Goal: Task Accomplishment & Management: Complete application form

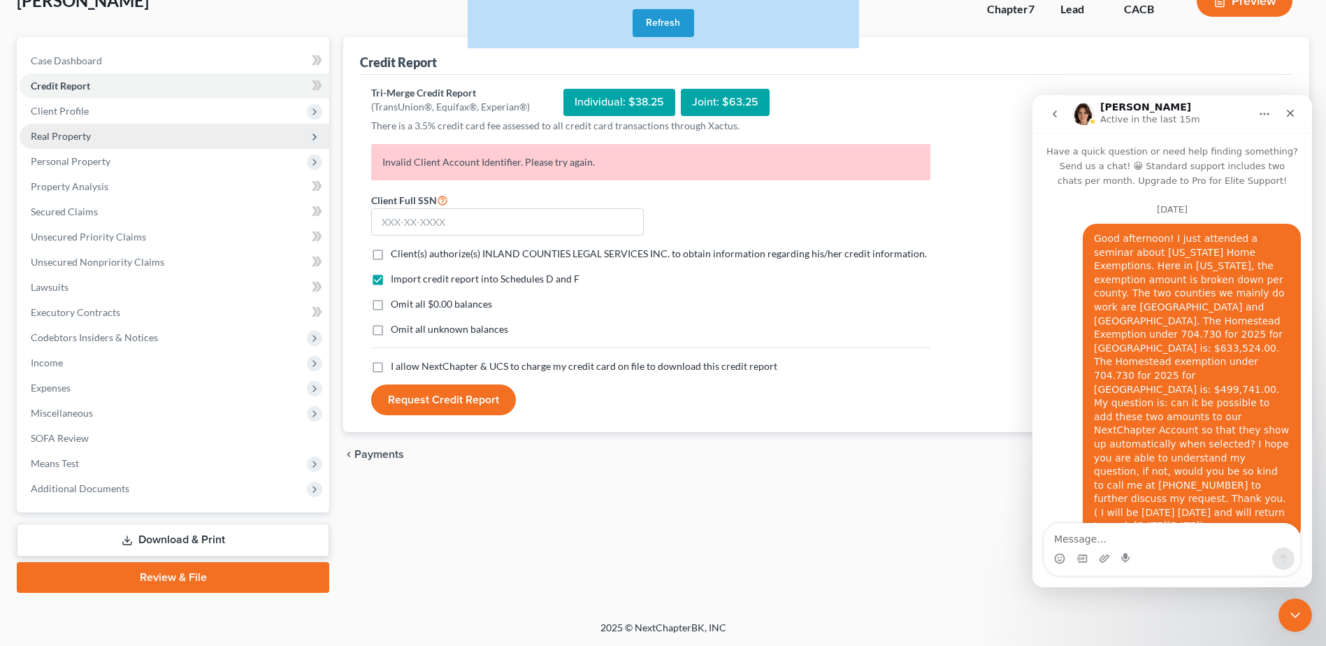
scroll to position [5207, 0]
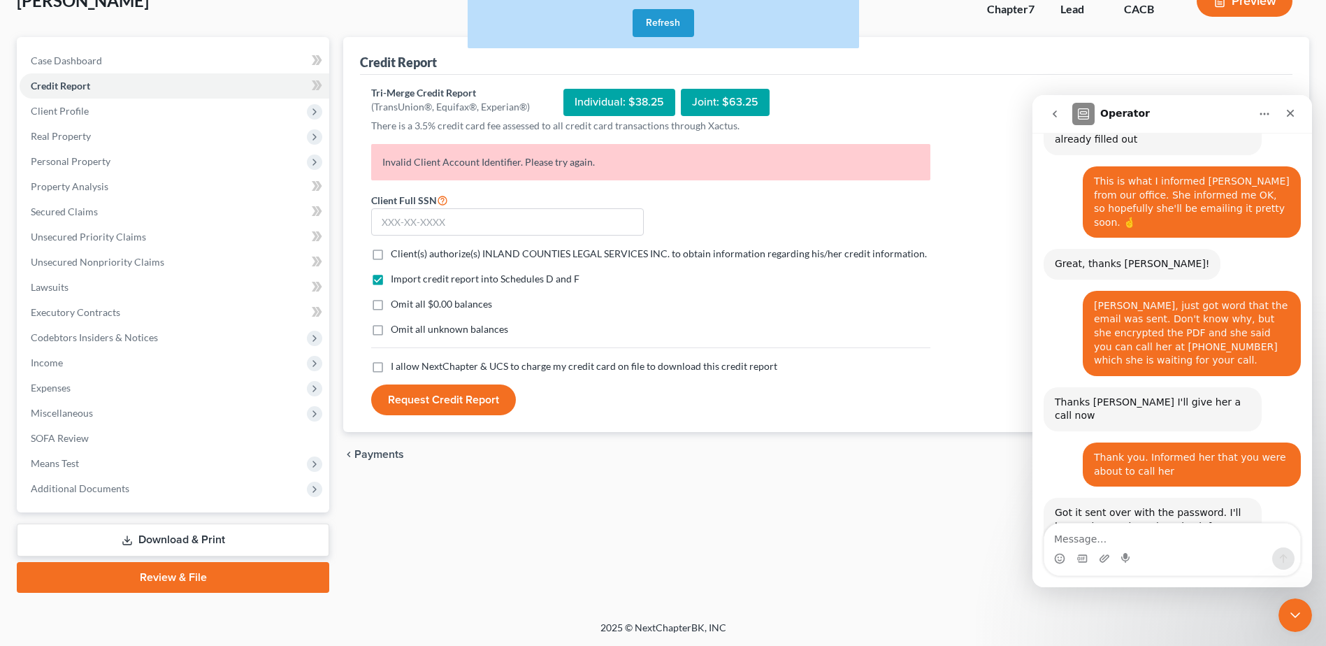
click at [664, 20] on button "Refresh" at bounding box center [664, 23] width 62 height 28
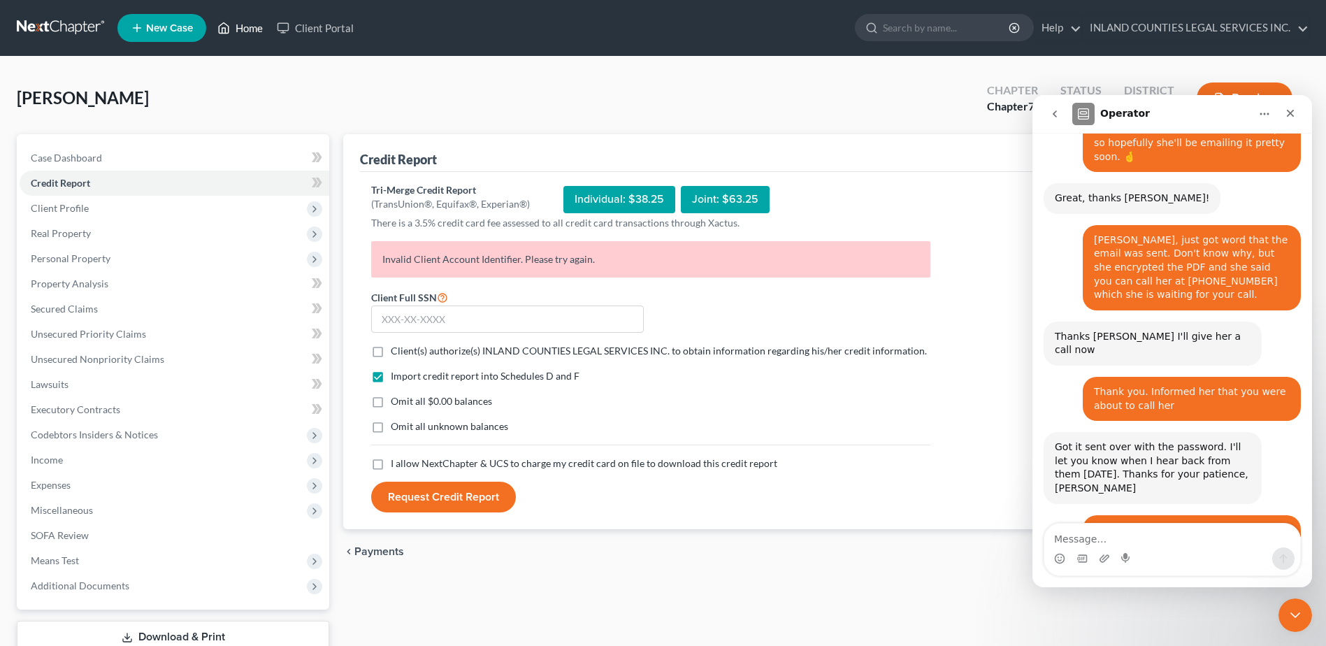
click at [245, 33] on link "Home" at bounding box center [239, 27] width 59 height 25
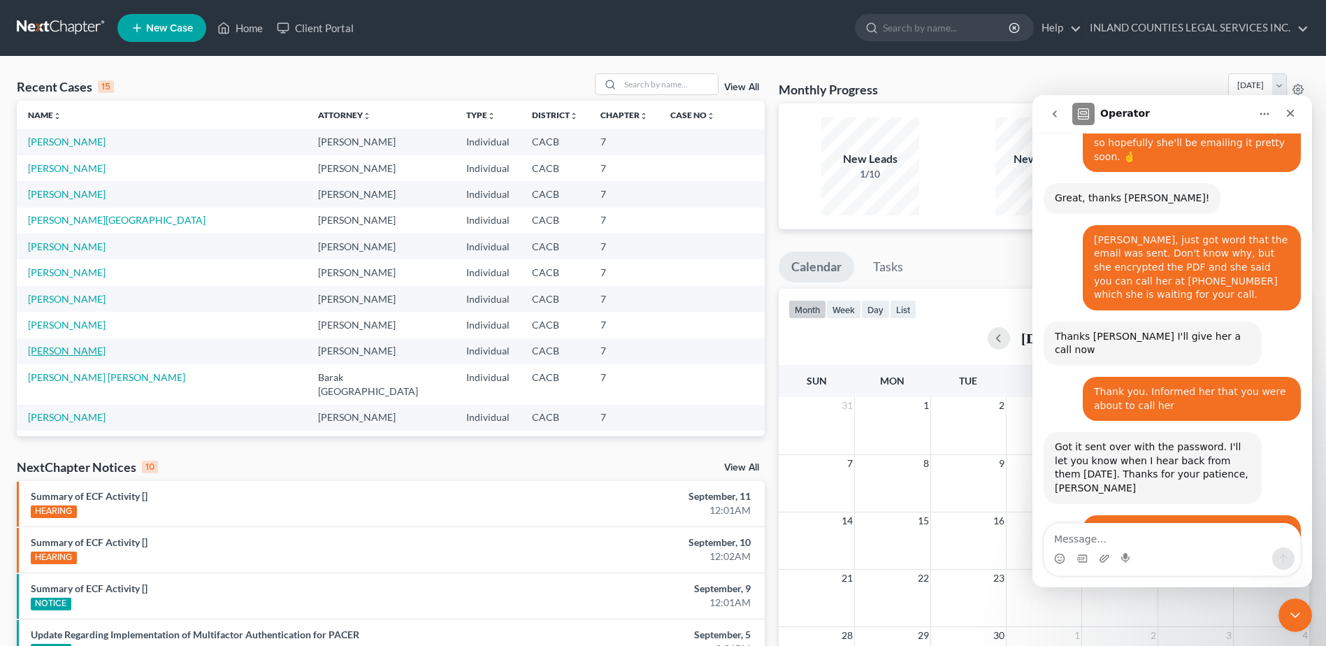
click at [48, 348] on link "[PERSON_NAME]" at bounding box center [67, 351] width 78 height 12
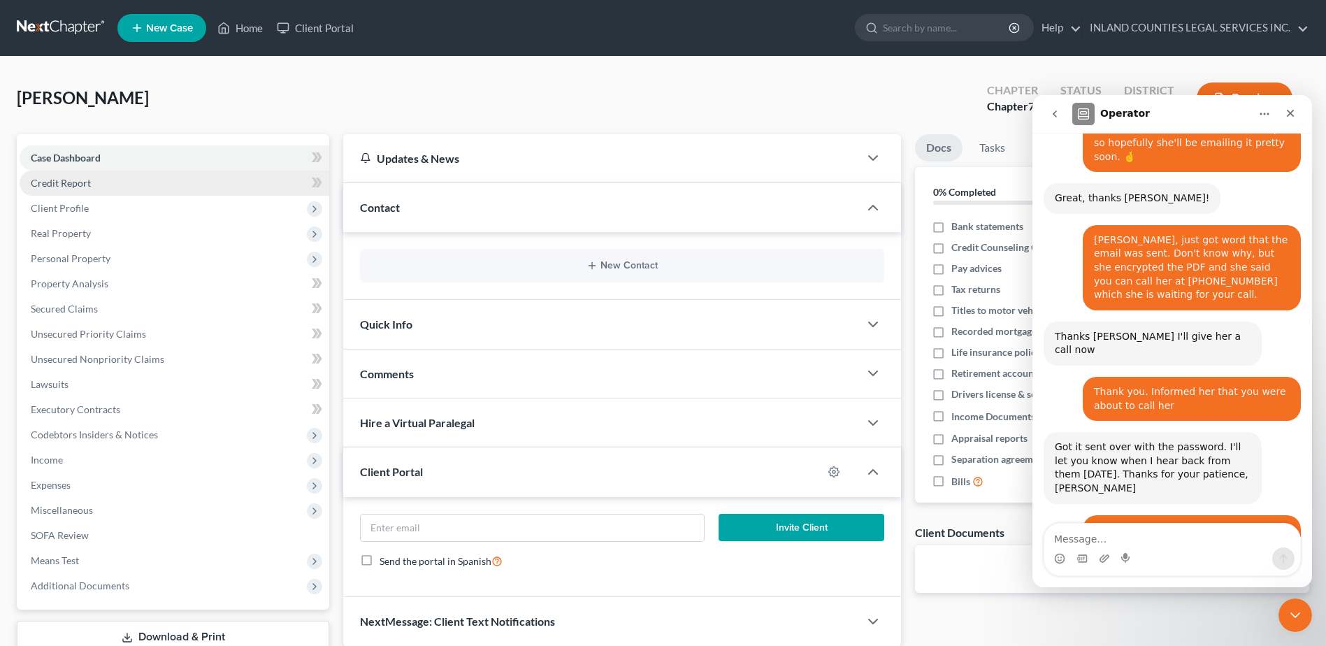
click at [79, 181] on span "Credit Report" at bounding box center [61, 183] width 60 height 12
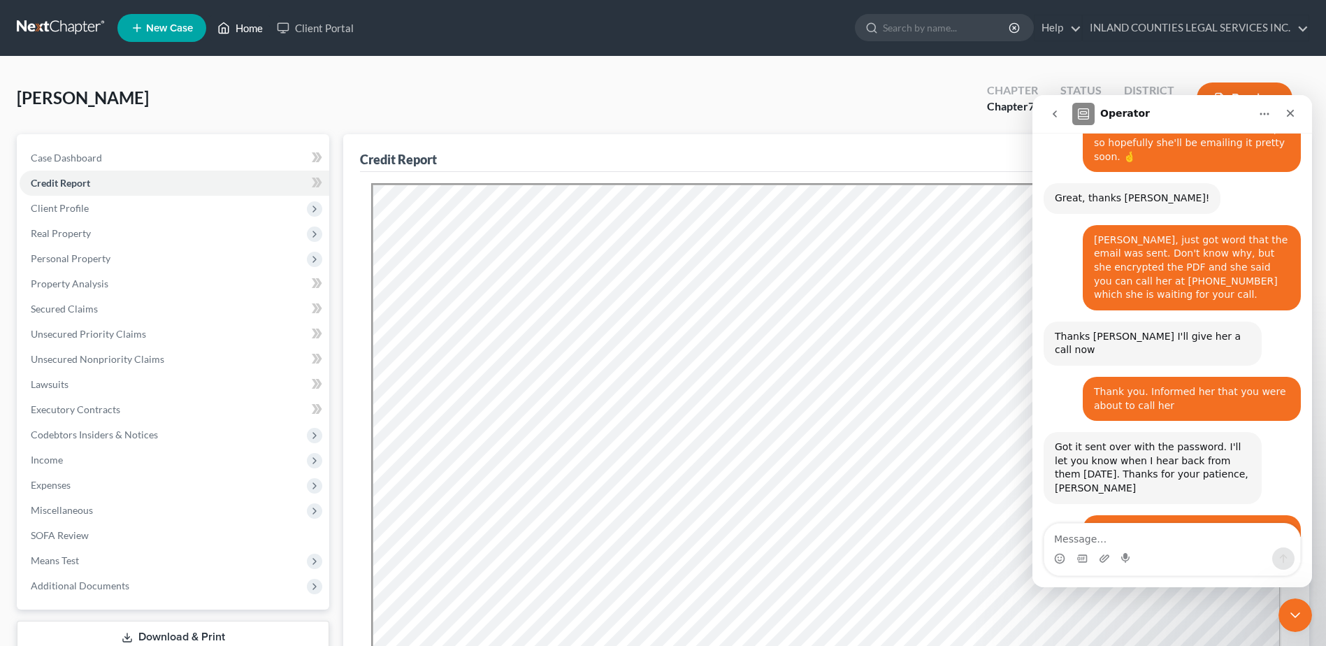
click at [244, 19] on link "Home" at bounding box center [239, 27] width 59 height 25
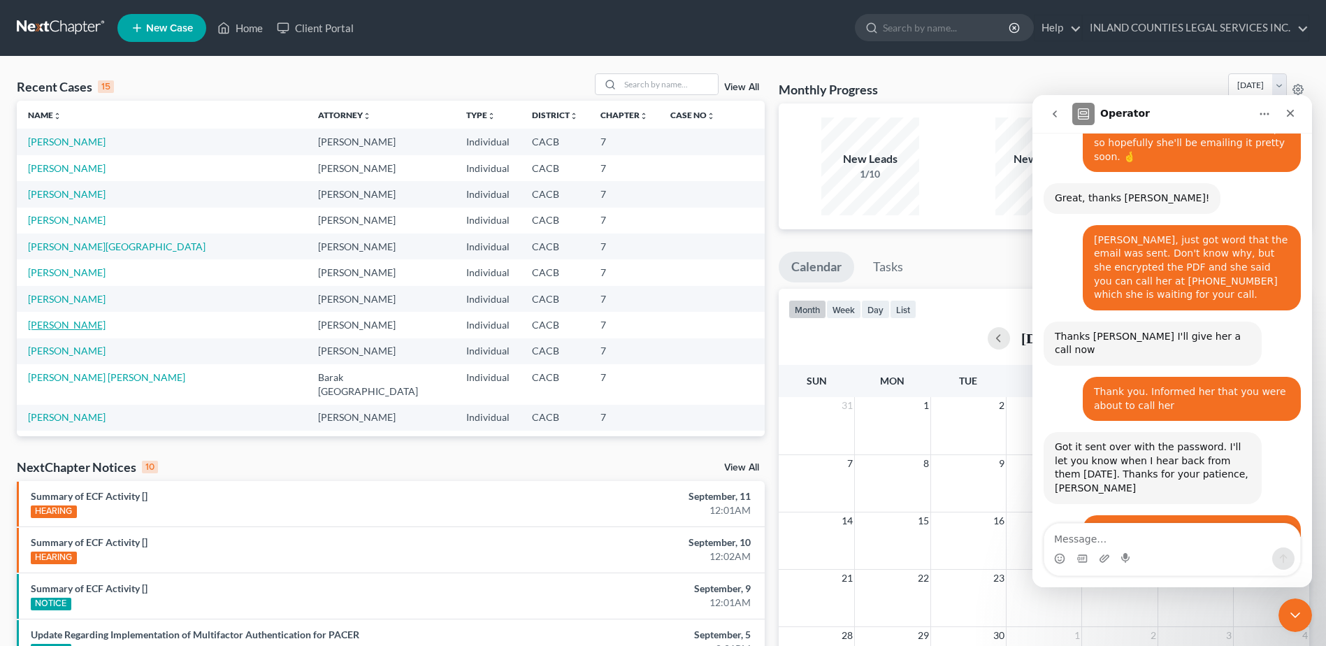
click at [73, 327] on link "[PERSON_NAME]" at bounding box center [67, 325] width 78 height 12
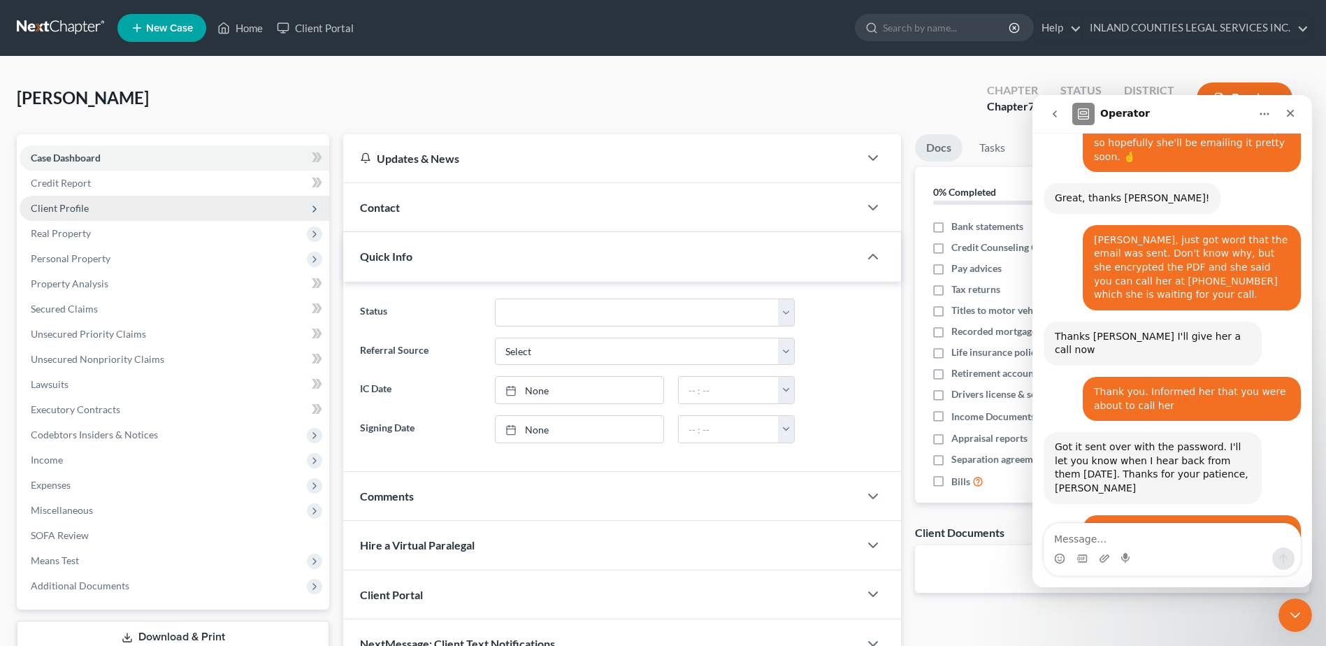
click at [71, 206] on span "Client Profile" at bounding box center [60, 208] width 58 height 12
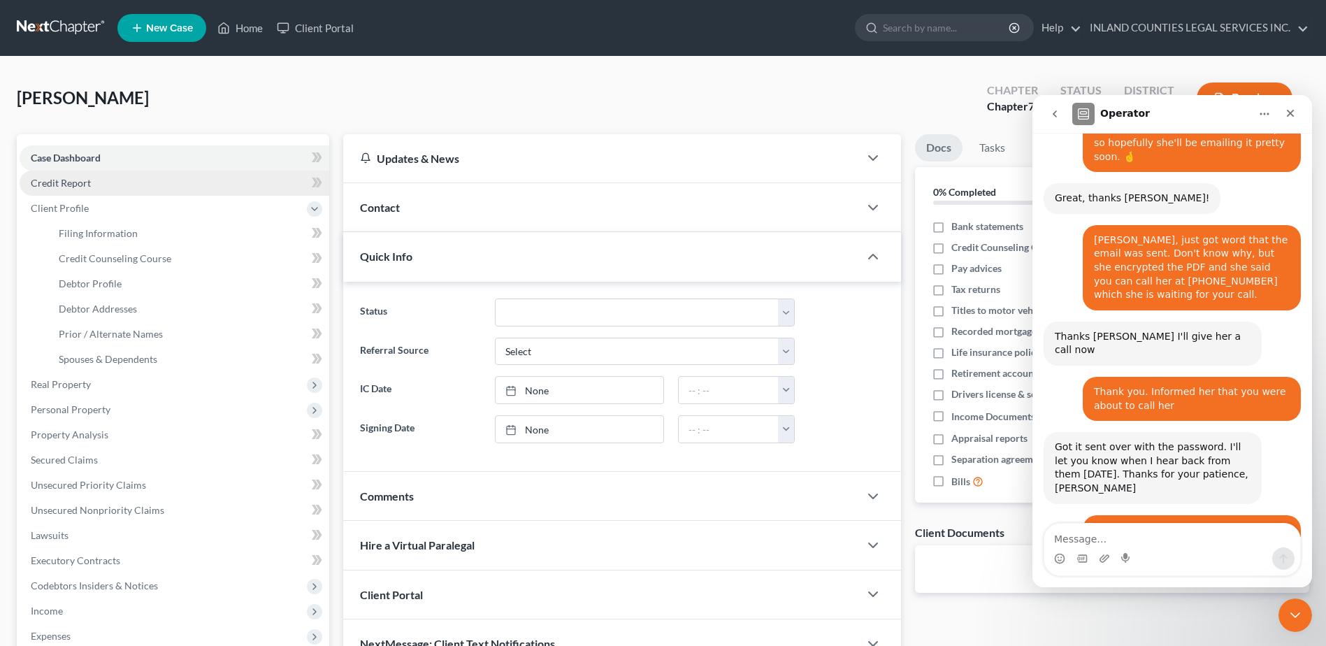
click at [71, 183] on span "Credit Report" at bounding box center [61, 183] width 60 height 12
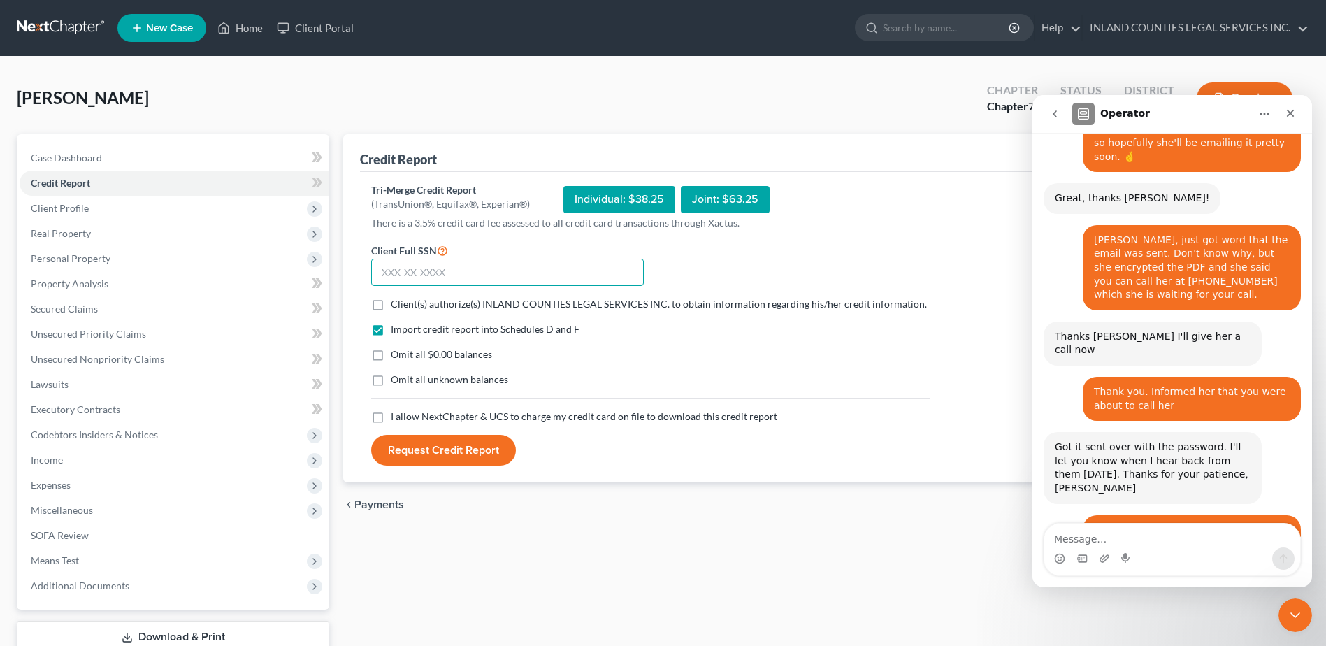
click at [400, 277] on input "text" at bounding box center [507, 273] width 273 height 28
click at [250, 29] on link "Home" at bounding box center [239, 27] width 59 height 25
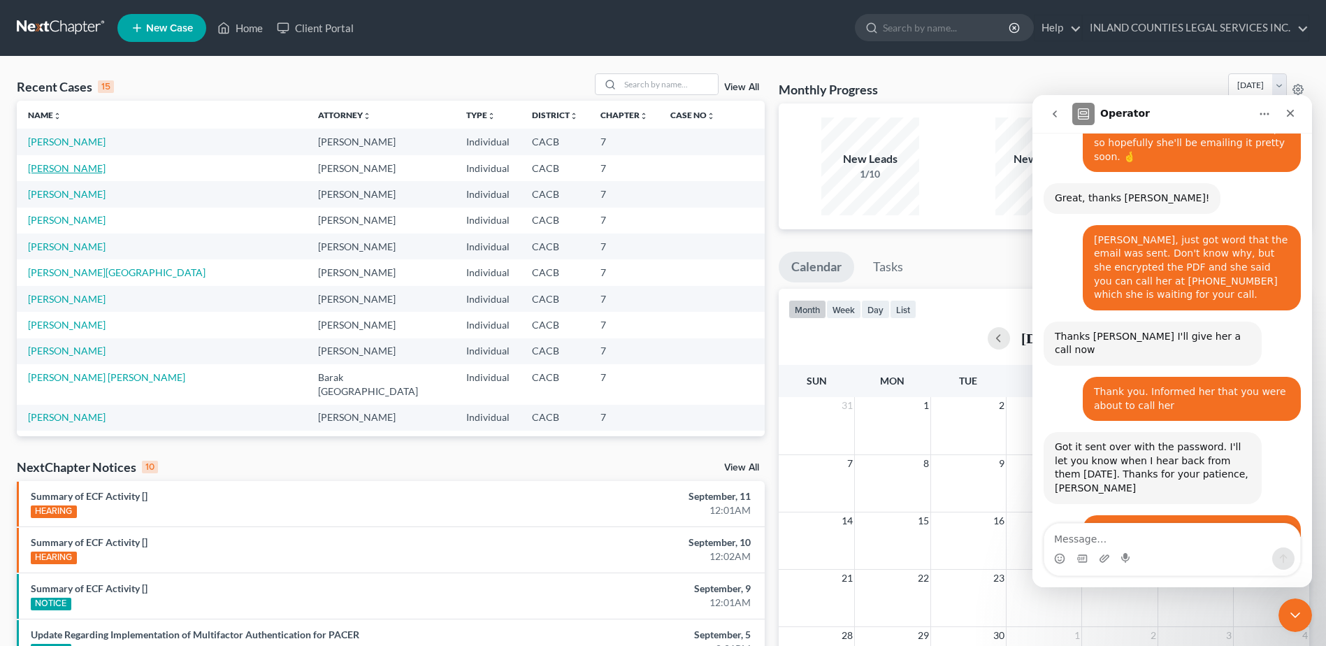
click at [69, 169] on link "[PERSON_NAME]" at bounding box center [67, 168] width 78 height 12
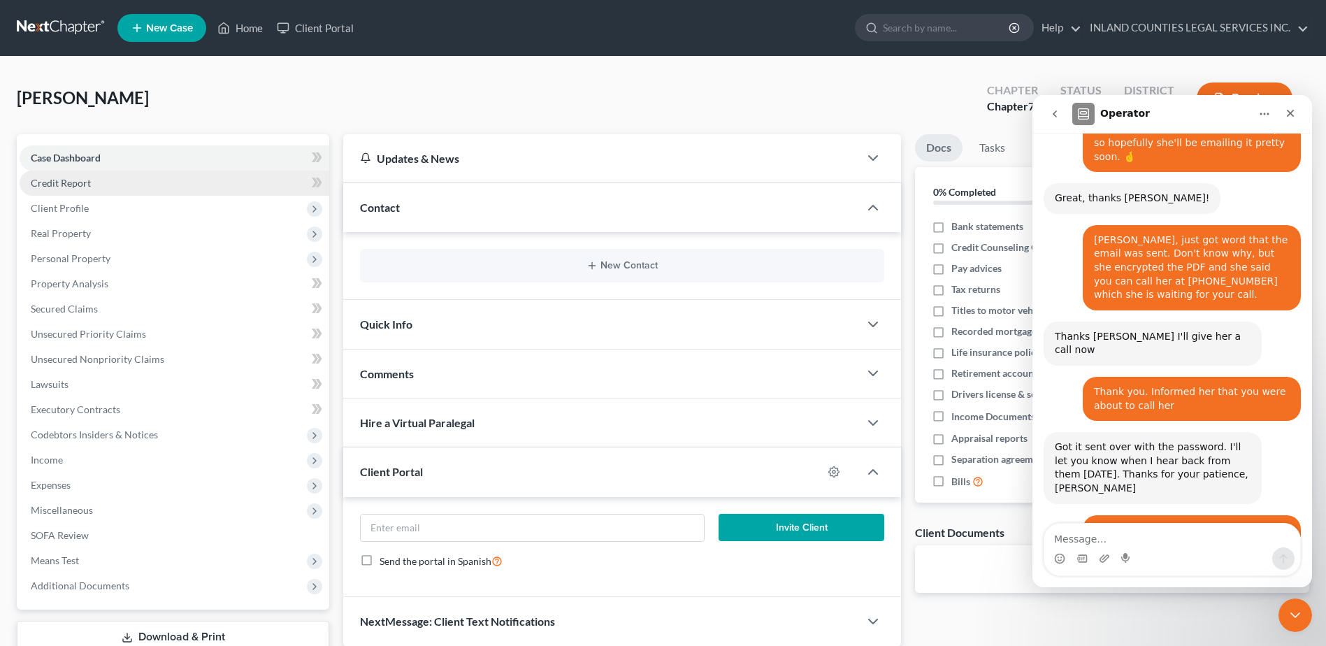
click at [54, 181] on span "Credit Report" at bounding box center [61, 183] width 60 height 12
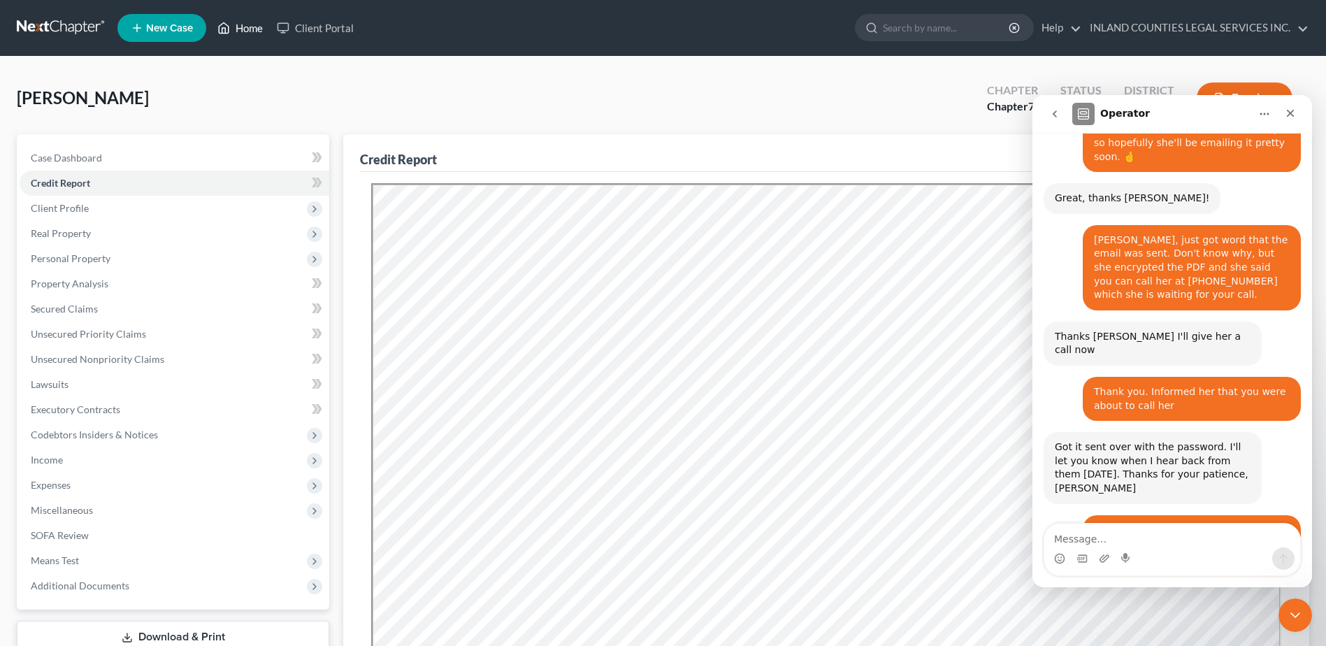
click at [240, 25] on link "Home" at bounding box center [239, 27] width 59 height 25
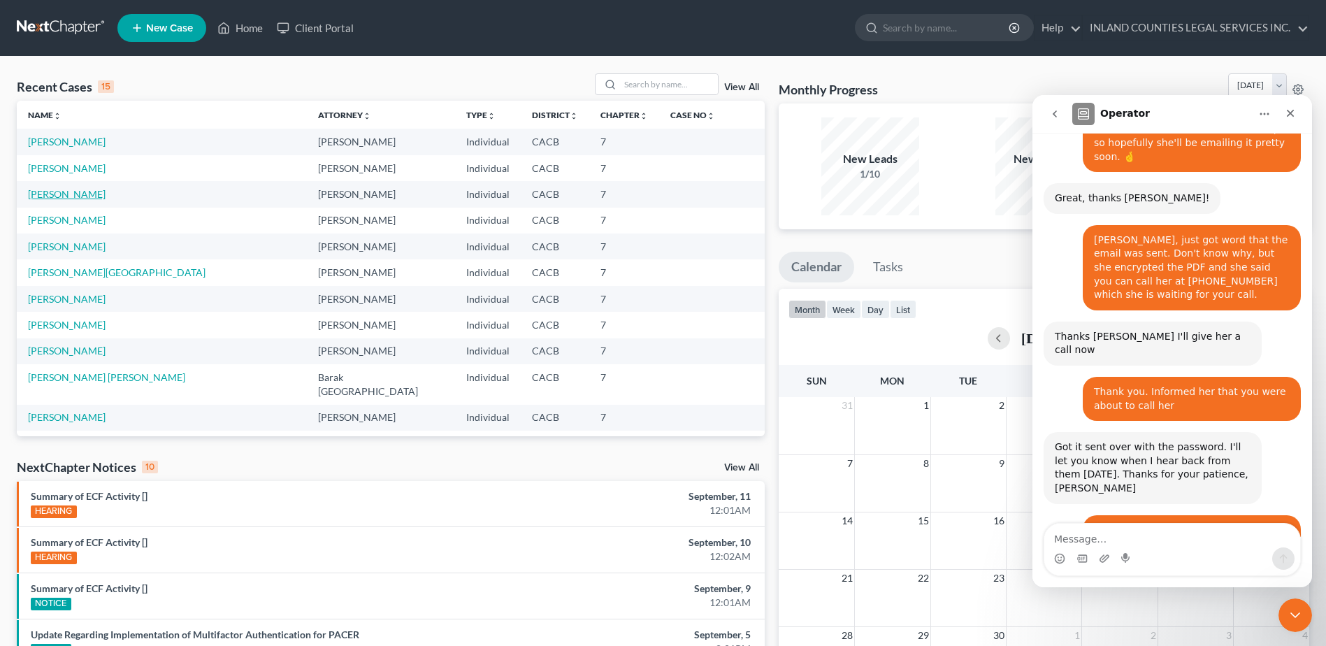
click at [73, 192] on link "[PERSON_NAME]" at bounding box center [67, 194] width 78 height 12
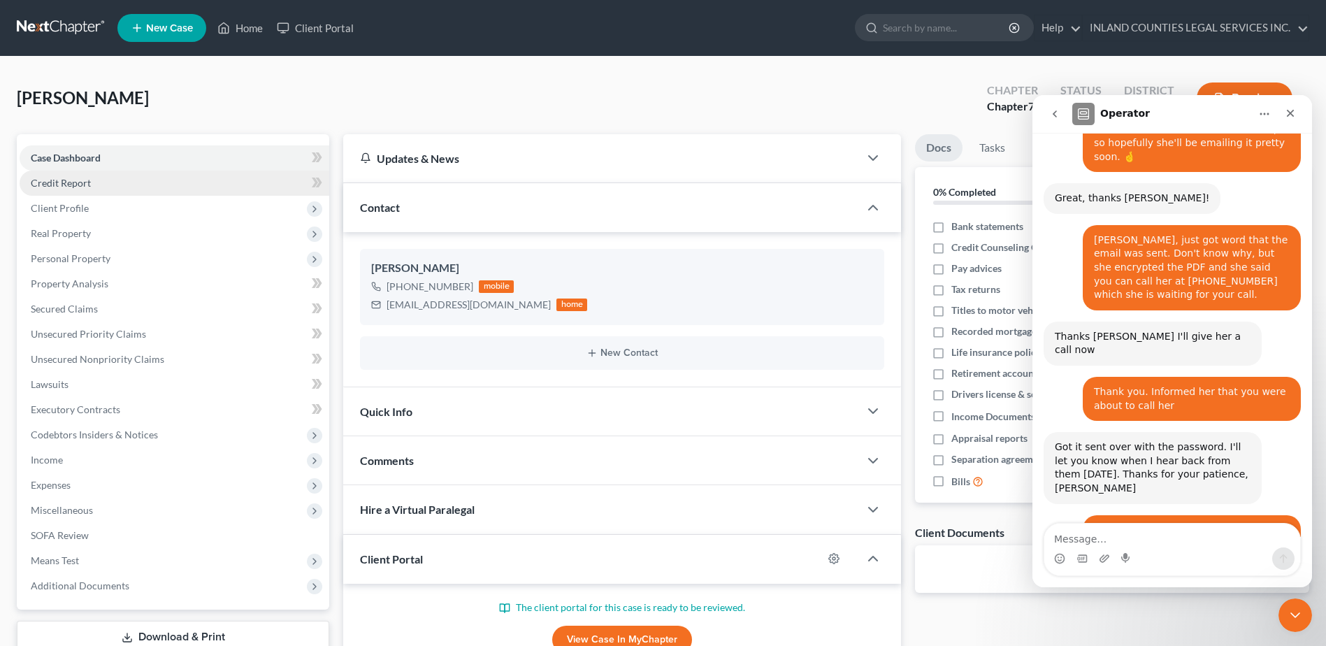
click at [45, 180] on span "Credit Report" at bounding box center [61, 183] width 60 height 12
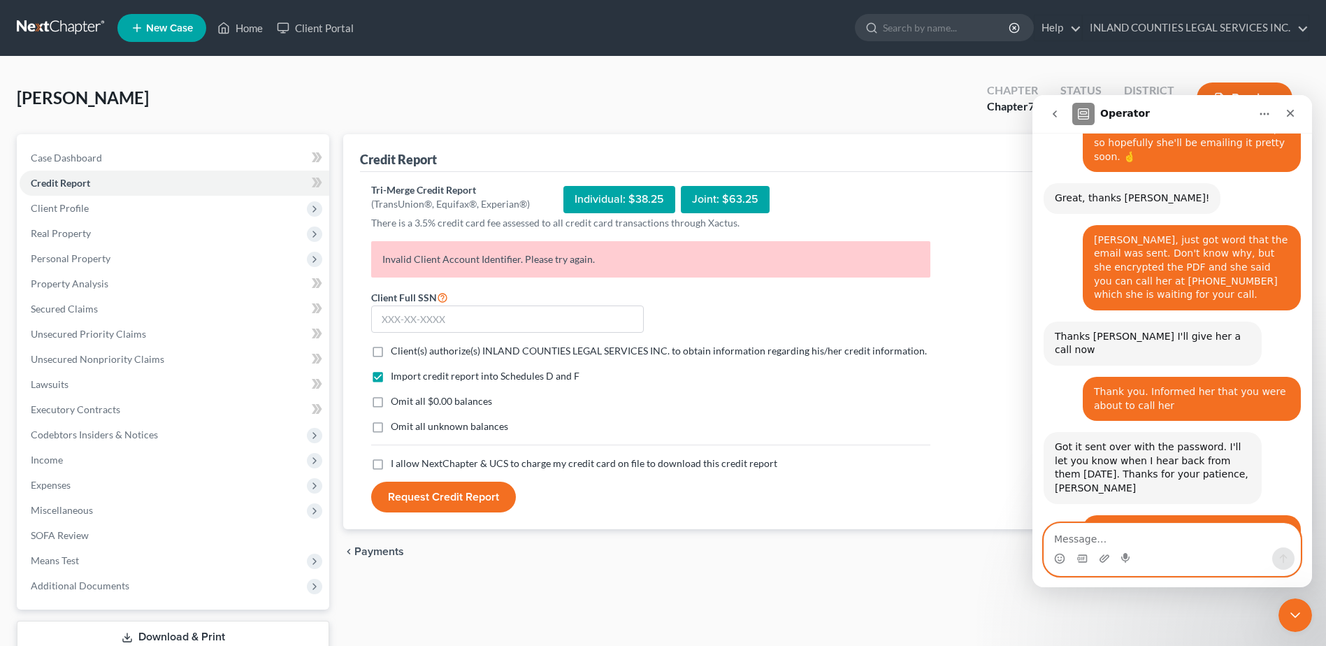
click at [1073, 546] on textarea "Message…" at bounding box center [1172, 535] width 256 height 24
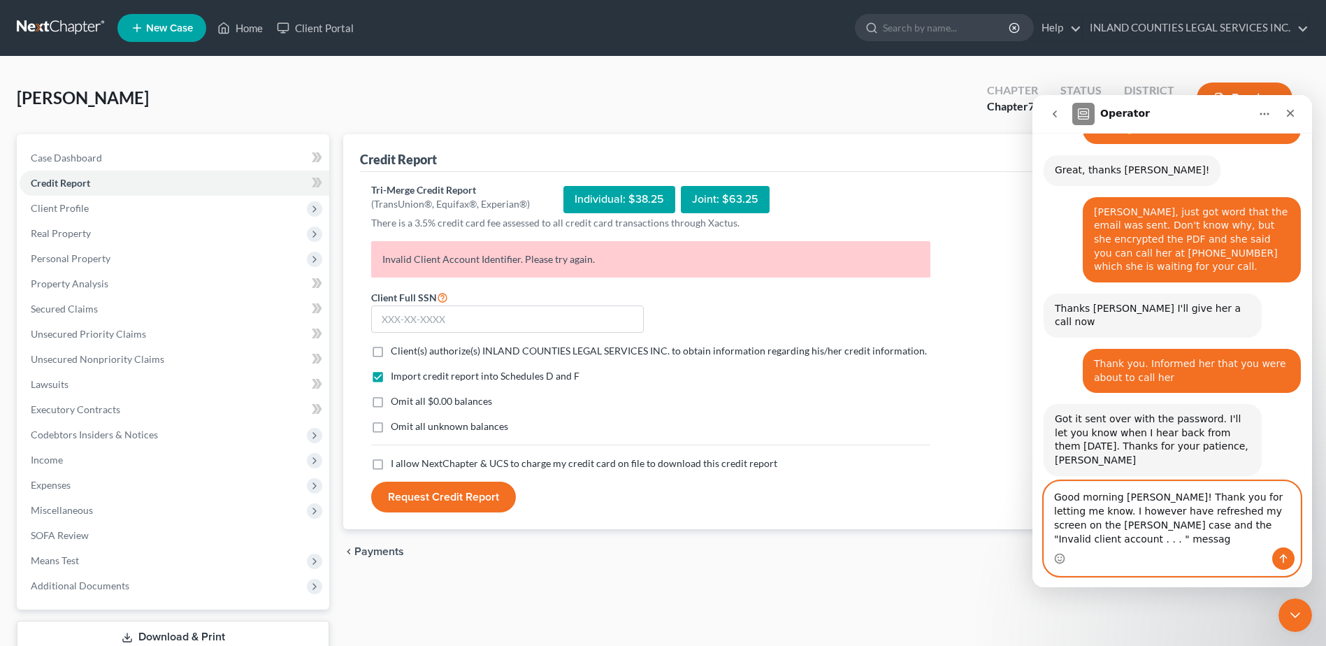
scroll to position [5315, 0]
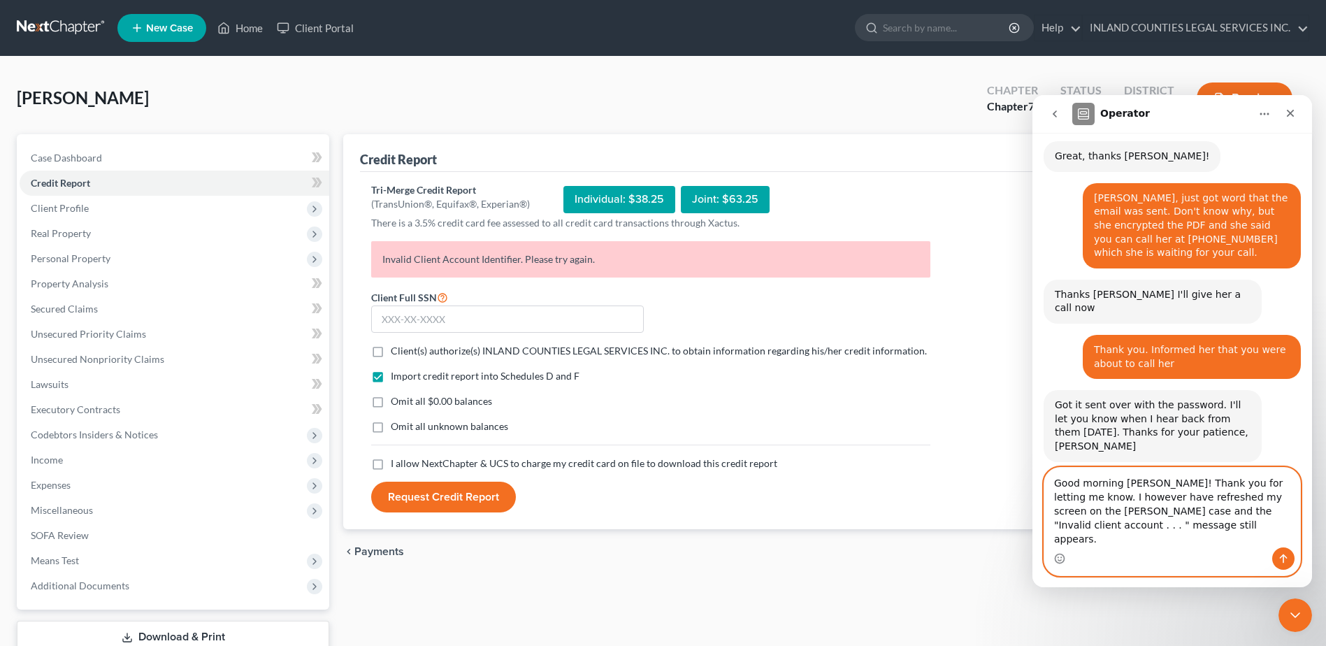
type textarea "Good morning [PERSON_NAME]! Thank you for letting me know. I however have refre…"
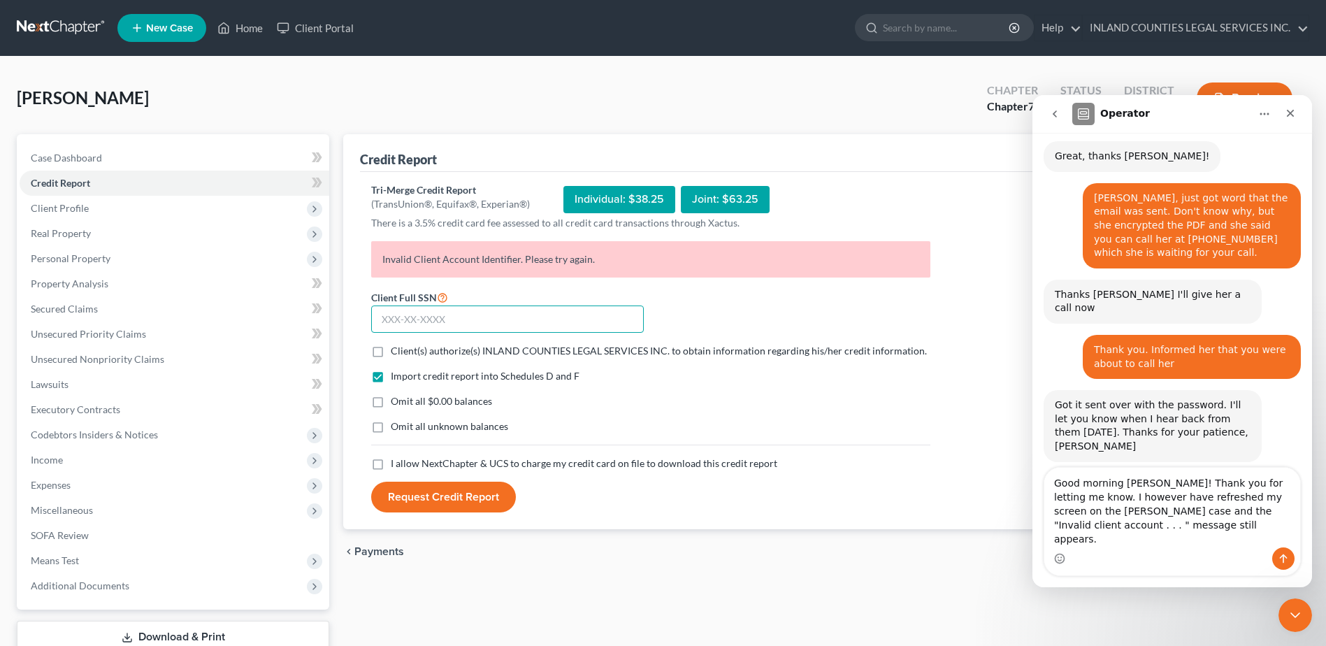
click at [410, 320] on input "text" at bounding box center [507, 319] width 273 height 28
type input "562-45-3308"
click at [391, 357] on label "Client(s) authorize(s) INLAND COUNTIES LEGAL SERVICES INC. to obtain informatio…" at bounding box center [659, 351] width 536 height 14
click at [396, 353] on input "Client(s) authorize(s) INLAND COUNTIES LEGAL SERVICES INC. to obtain informatio…" at bounding box center [400, 348] width 9 height 9
checkbox input "true"
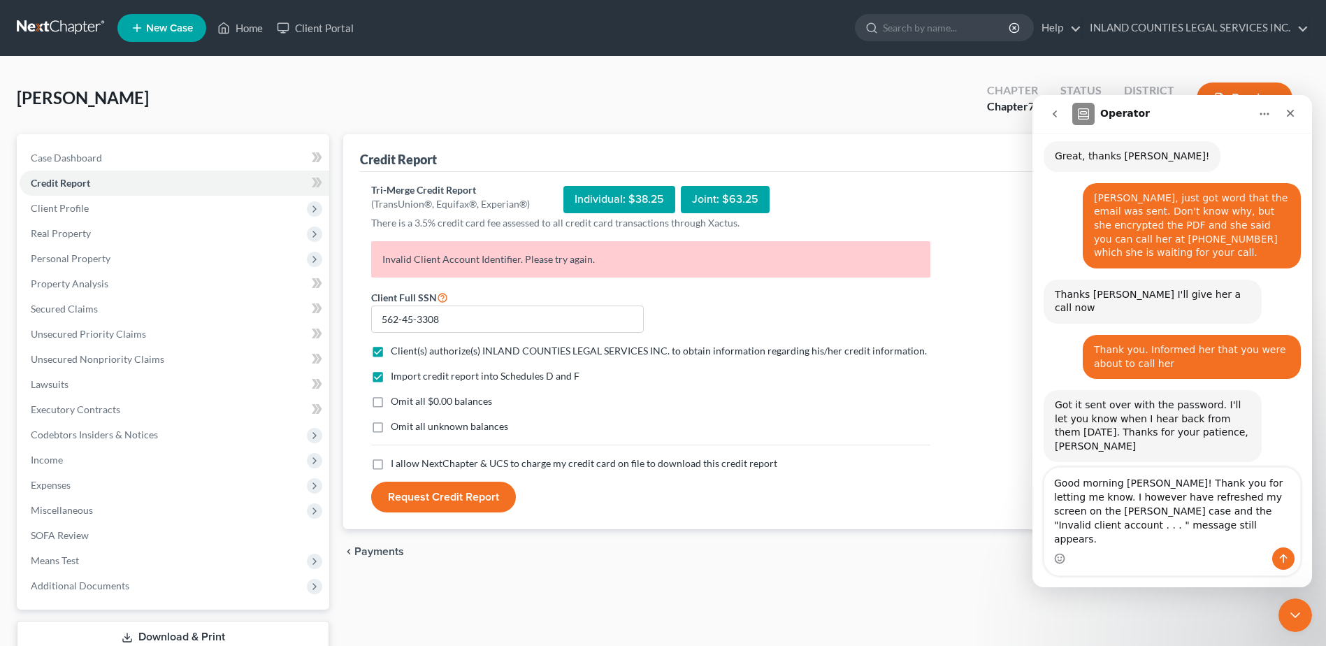
click at [391, 403] on label "Omit all $0.00 balances" at bounding box center [441, 401] width 101 height 14
click at [396, 403] on input "Omit all $0.00 balances" at bounding box center [400, 398] width 9 height 9
checkbox input "true"
click at [391, 426] on label "Omit all unknown balances" at bounding box center [449, 426] width 117 height 14
click at [396, 426] on input "Omit all unknown balances" at bounding box center [400, 423] width 9 height 9
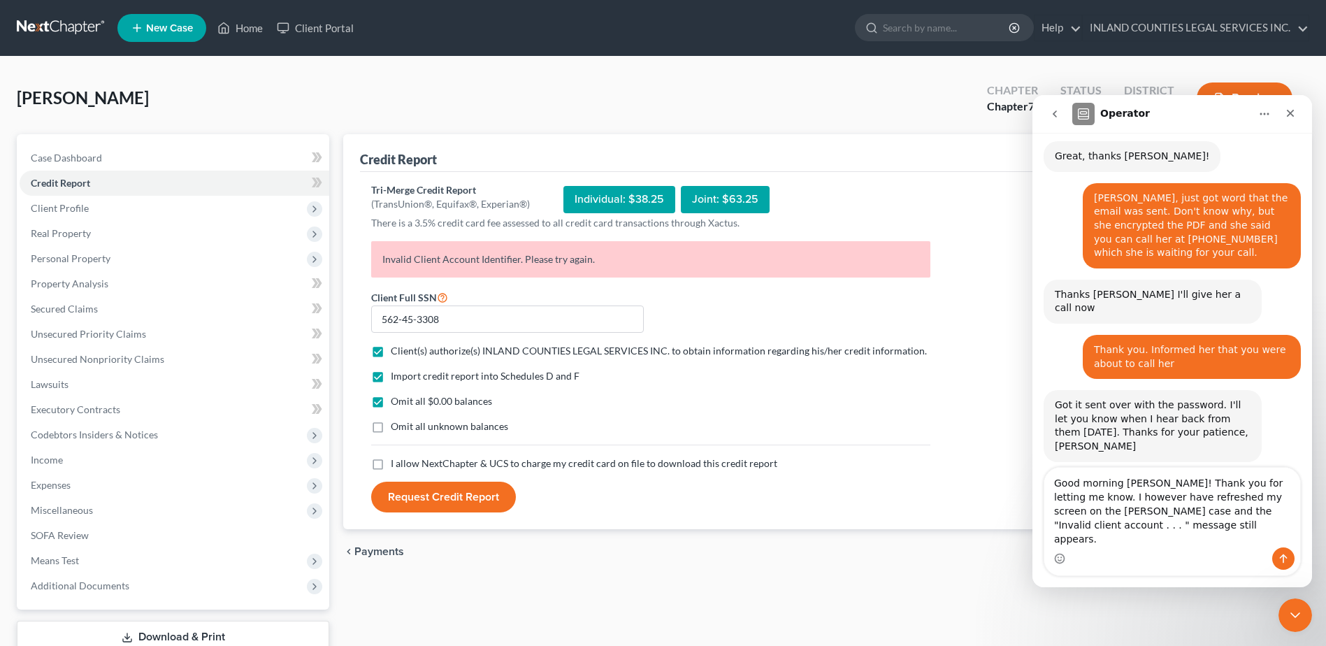
checkbox input "true"
click at [391, 463] on label "I allow NextChapter & UCS to charge my credit card on file to download this cre…" at bounding box center [584, 463] width 387 height 14
click at [396, 463] on input "I allow NextChapter & UCS to charge my credit card on file to download this cre…" at bounding box center [400, 460] width 9 height 9
checkbox input "true"
click at [477, 493] on button "Request Credit Report" at bounding box center [443, 497] width 145 height 31
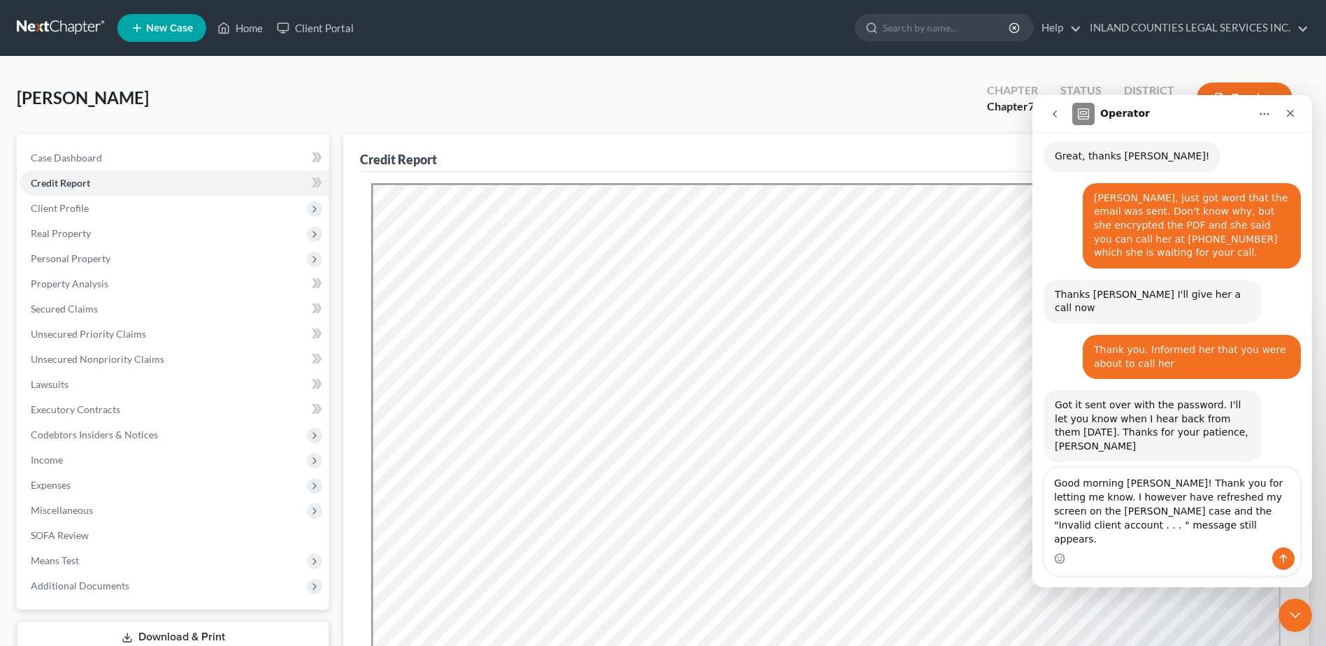
scroll to position [0, 0]
drag, startPoint x: 1289, startPoint y: 498, endPoint x: 1288, endPoint y: 547, distance: 48.9
click at [1288, 547] on div "Good morning [PERSON_NAME]! Thank you for letting me know. I however have refre…" at bounding box center [1172, 522] width 256 height 108
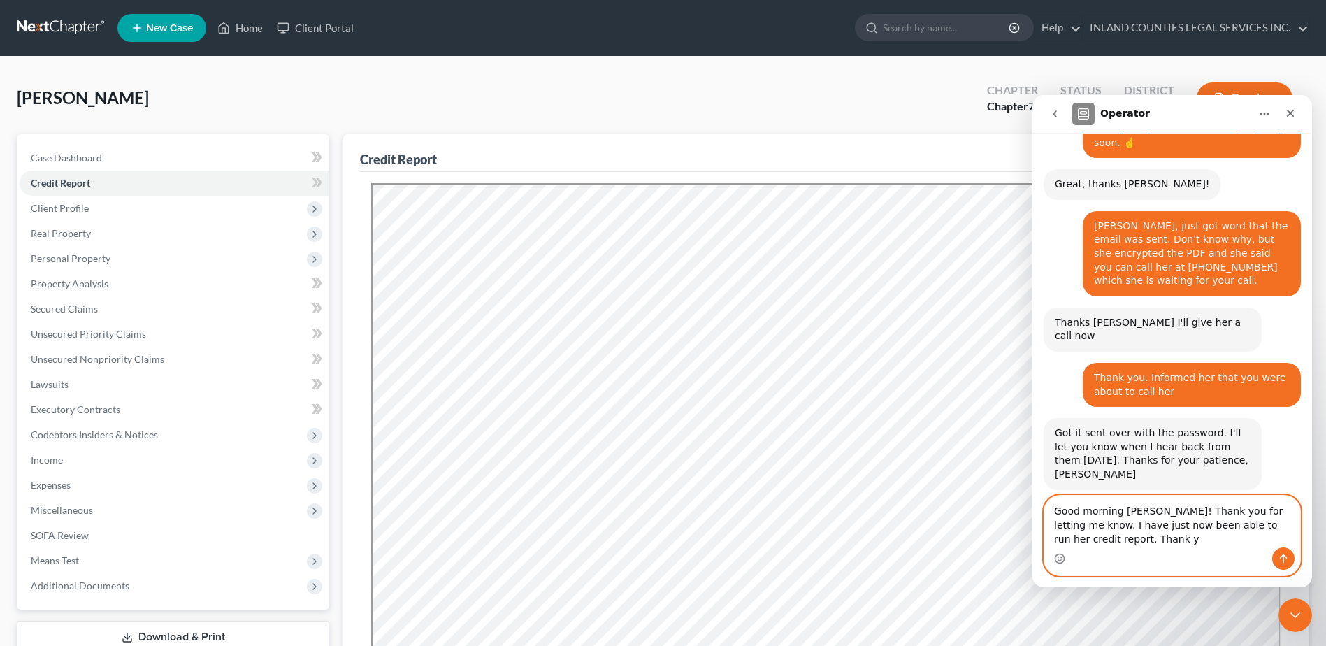
scroll to position [5301, 0]
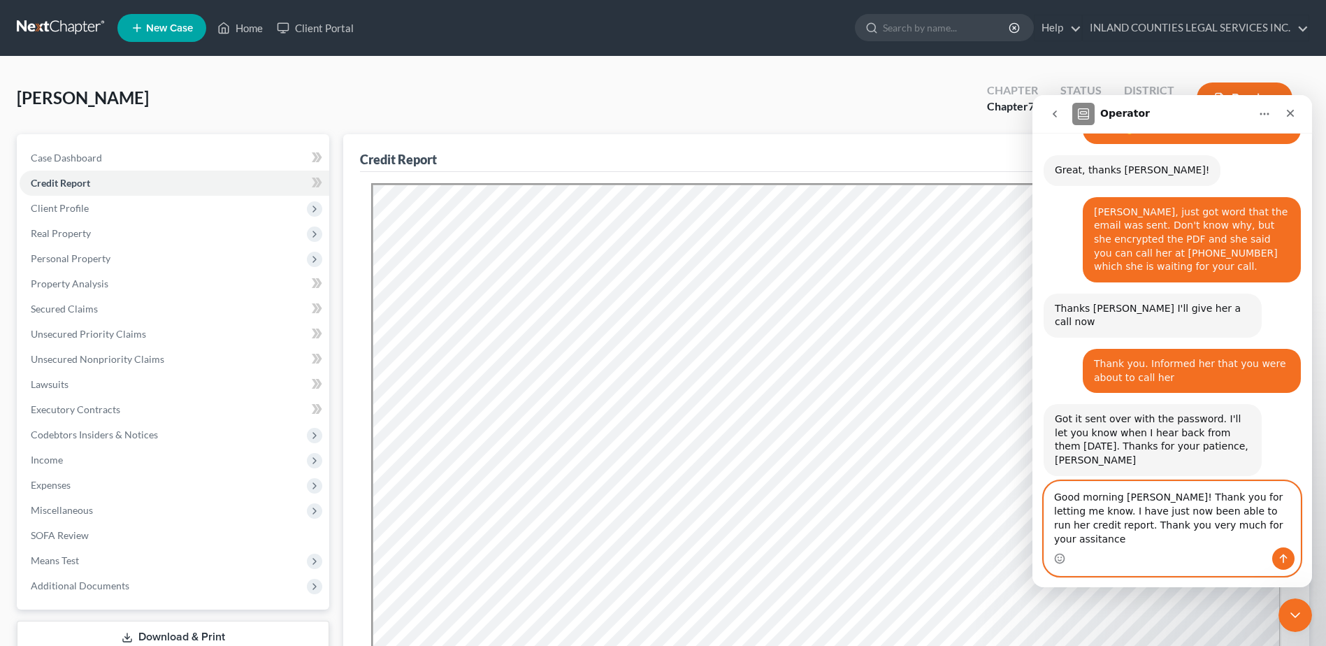
type textarea "Good morning [PERSON_NAME]! Thank you for letting me know. I have just now been…"
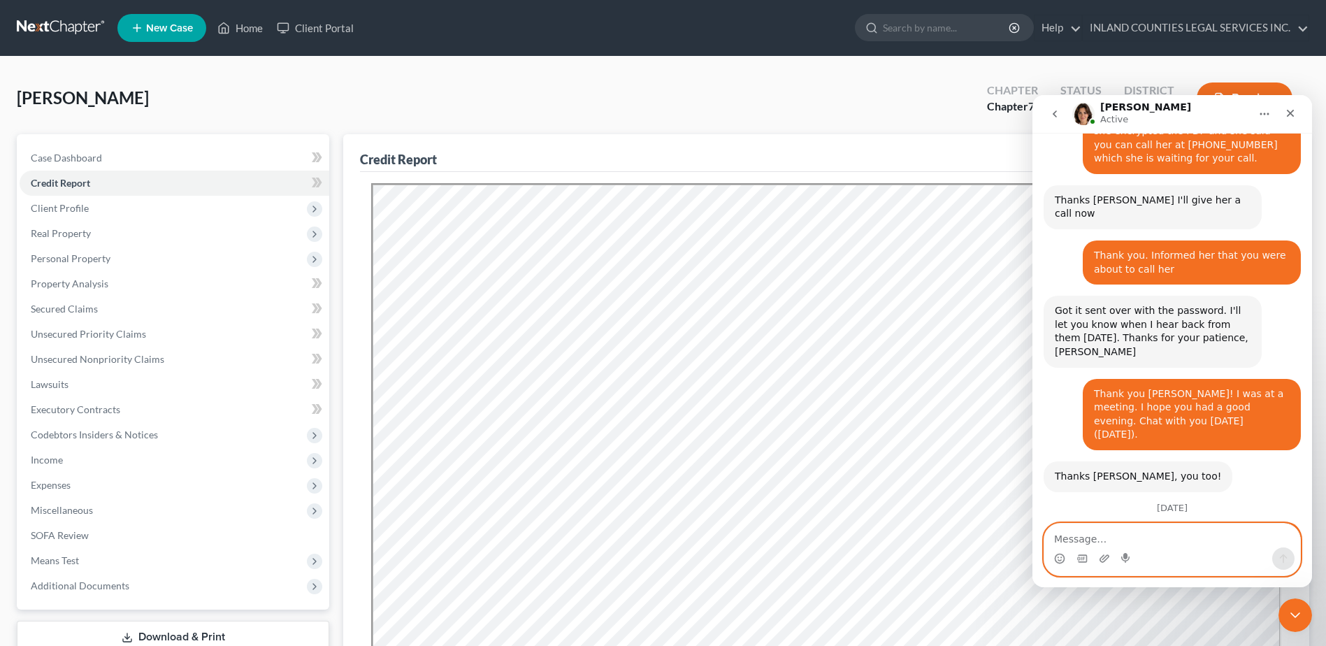
scroll to position [5424, 0]
